Goal: Contribute content

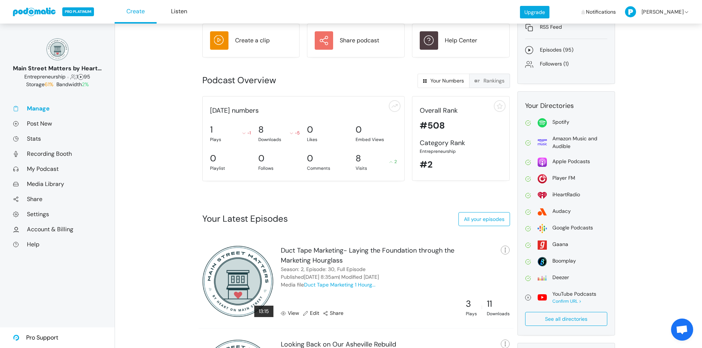
scroll to position [74, 0]
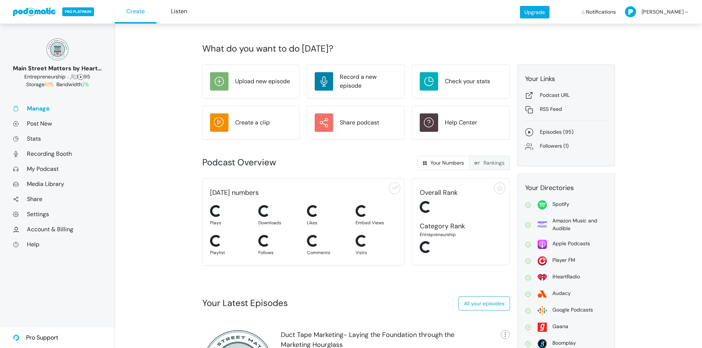
scroll to position [74, 0]
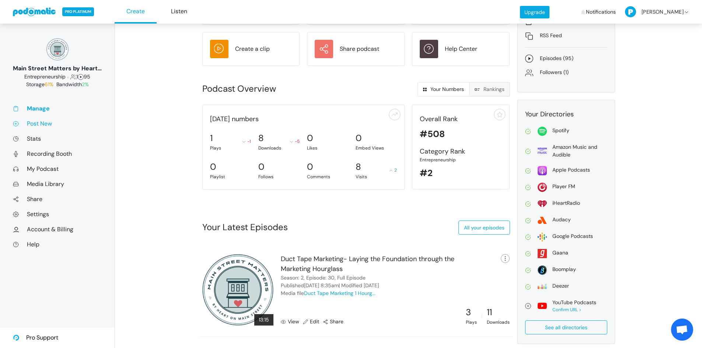
drag, startPoint x: 39, startPoint y: 124, endPoint x: 45, endPoint y: 124, distance: 5.2
click at [39, 124] on link "Post New" at bounding box center [57, 124] width 89 height 8
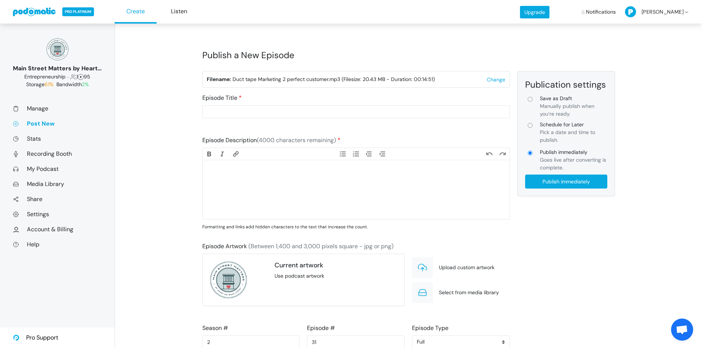
click at [530, 125] on input "Schedule for Later Pick a date and time to publish." at bounding box center [529, 125] width 5 height 5
radio input "true"
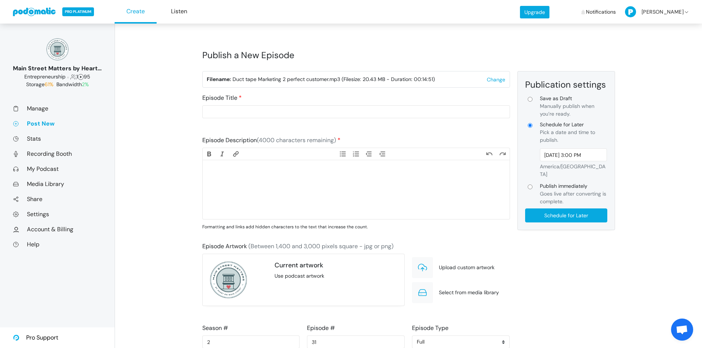
type input "Schedule for Later"
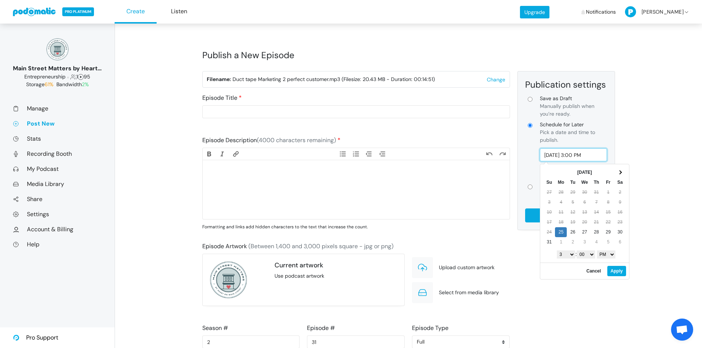
click at [585, 158] on input "[DATE] 3:00 PM" at bounding box center [573, 154] width 67 height 13
click at [569, 255] on select "1 2 3 4 5 6 7 8 9 10 11 12" at bounding box center [566, 254] width 18 height 8
click at [611, 256] on select "AM PM" at bounding box center [606, 254] width 18 height 8
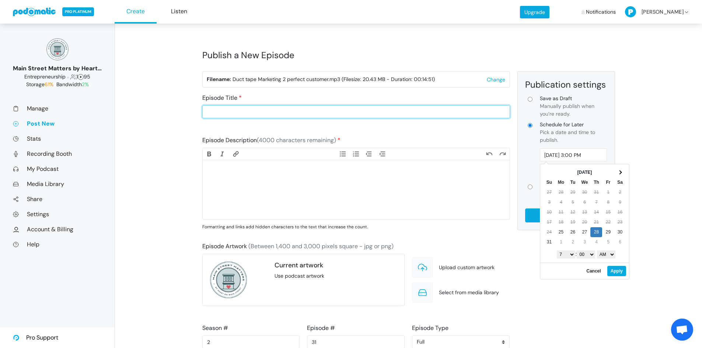
type input "[DATE] 7:00 AM"
click at [270, 111] on input "Episode Title" at bounding box center [356, 111] width 308 height 13
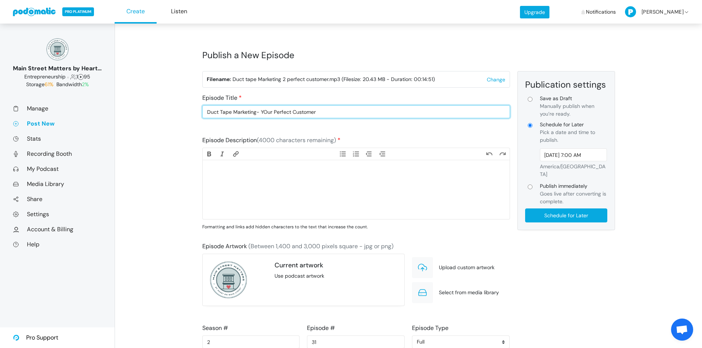
click at [269, 113] on input "Duct Tape Marketing- YOur Perfect Customer" at bounding box center [356, 111] width 308 height 13
type input "Duct Tape Marketing- Your Perfect Customer"
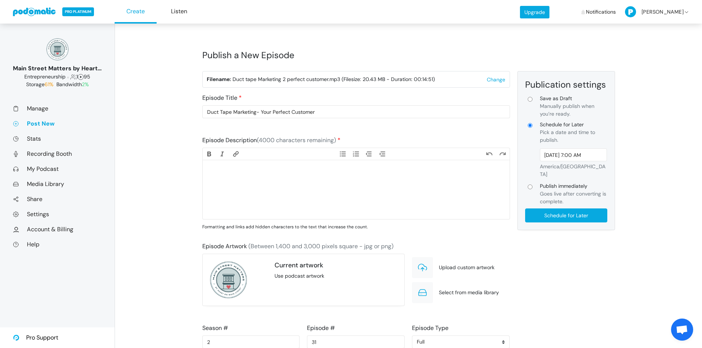
click at [318, 175] on trix-editor at bounding box center [356, 189] width 307 height 59
click at [235, 183] on trix-editor at bounding box center [356, 189] width 307 height 59
paste trix-editor "<lor>Ipsumdolors ametconse adipi eli, “Seddoeiu te in utlabore.” Etd ma aliquae…"
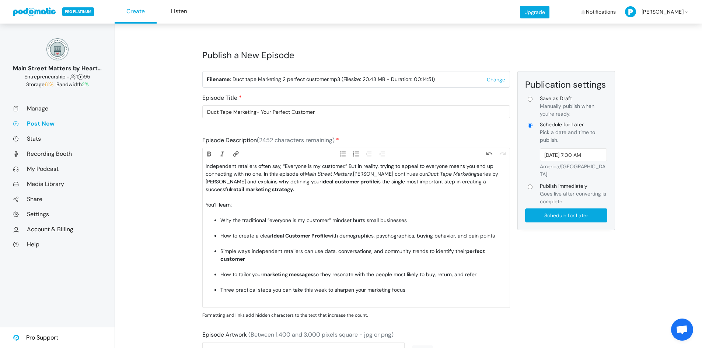
click at [245, 199] on div "Independent retailers often say, “Everyone is my customer.” But in reality, try…" at bounding box center [356, 181] width 301 height 39
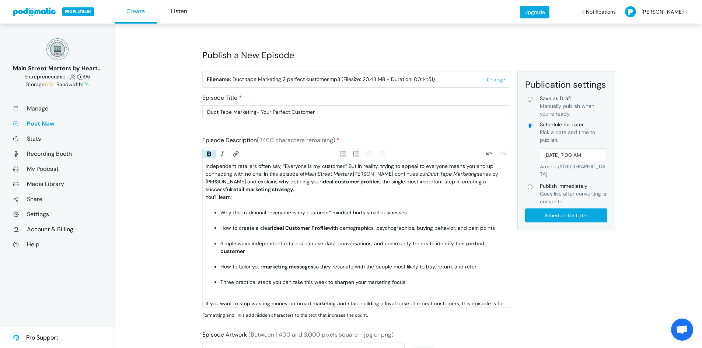
click at [248, 203] on div "You’ll learn:" at bounding box center [356, 200] width 301 height 15
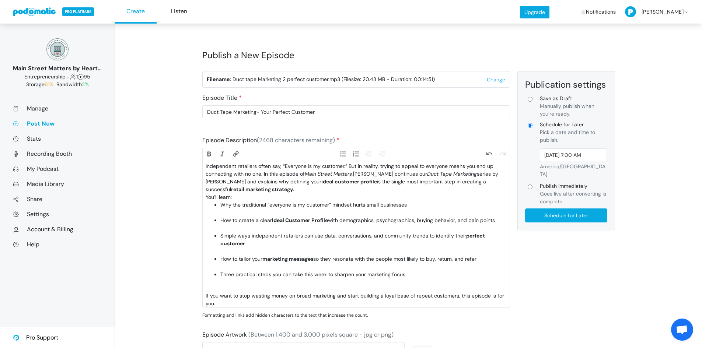
click at [252, 211] on li "Why the traditional “everyone is my customer” mindset hurts small businesses" at bounding box center [363, 208] width 286 height 15
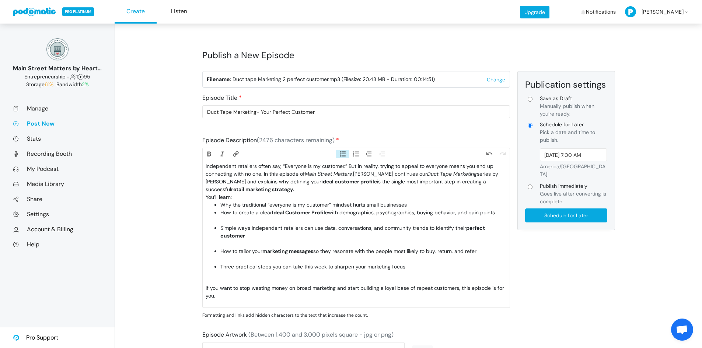
click at [247, 220] on li "How to create a clear Ideal Customer Profile with demographics, psychographics,…" at bounding box center [363, 216] width 286 height 15
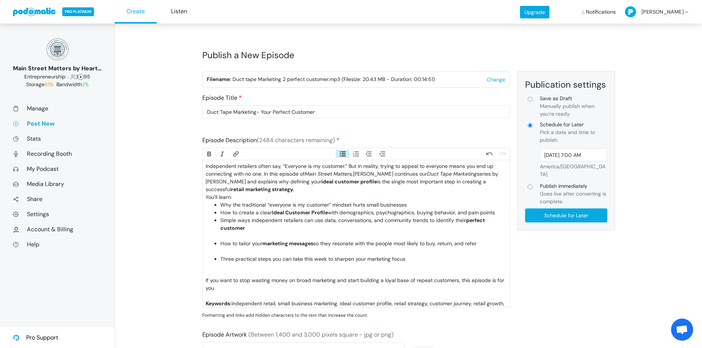
click at [243, 235] on li "Simple ways independent retailers can use data, conversations, and community tr…" at bounding box center [363, 228] width 286 height 23
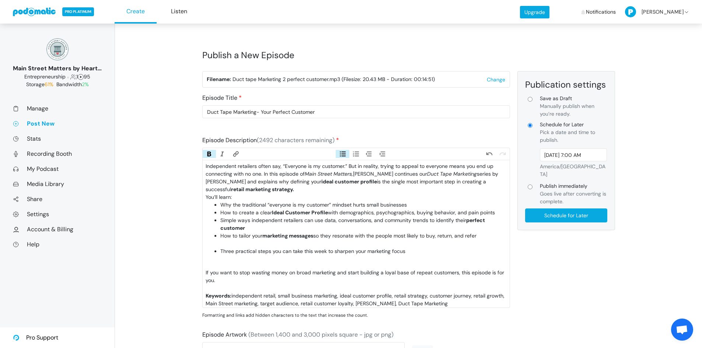
click at [243, 244] on li "How to tailor your marketing messages so they resonate with the people most lik…" at bounding box center [363, 239] width 286 height 15
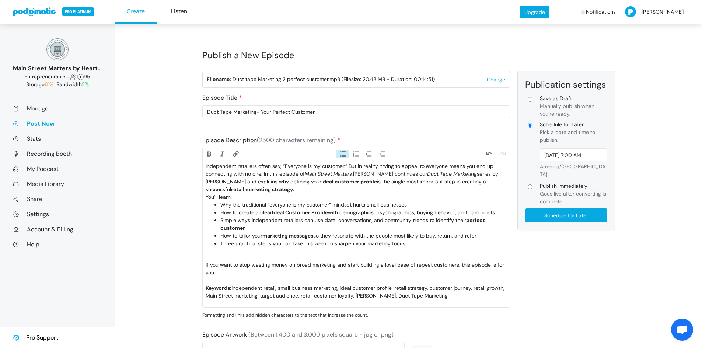
click at [240, 253] on li "Three practical steps you can take this week to sharpen your marketing focus" at bounding box center [363, 247] width 286 height 15
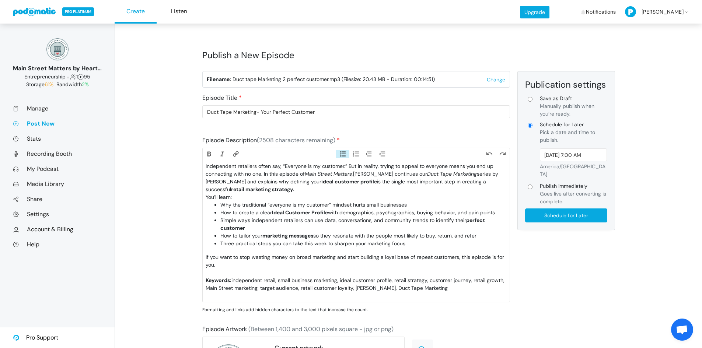
click at [237, 271] on div "If you want to stop wasting money on broad marketing and start building a loyal…" at bounding box center [356, 264] width 301 height 23
type trix-editor "<lor>Ipsumdolors ametconse adipi eli, “Seddoeiu te in utlabore.” Etd ma aliquae…"
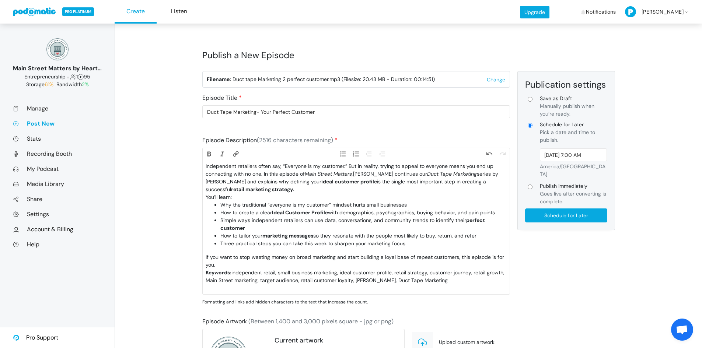
click at [249, 249] on trix-editor "Independent retailers often say, “Everyone is my customer.” But in reality, try…" at bounding box center [356, 227] width 307 height 134
click at [225, 249] on trix-editor "Independent retailers often say, “Everyone is my customer.” But in reality, try…" at bounding box center [356, 227] width 307 height 134
click at [574, 209] on input "Schedule for Later" at bounding box center [566, 215] width 82 height 14
type input "Schedule for Later"
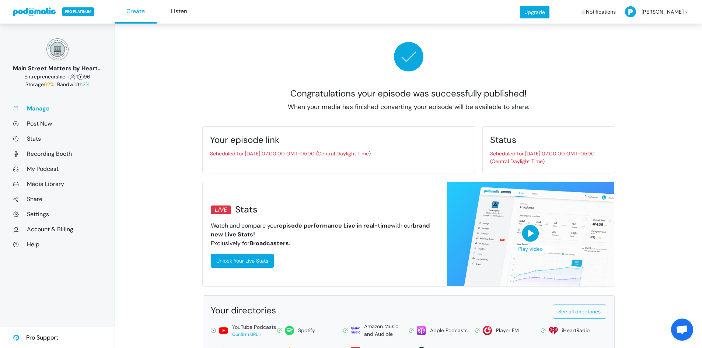
click at [35, 15] on link at bounding box center [34, 11] width 43 height 9
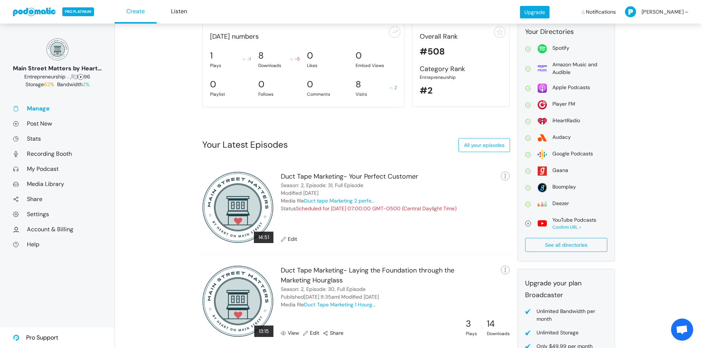
scroll to position [230, 0]
